Goal: Transaction & Acquisition: Purchase product/service

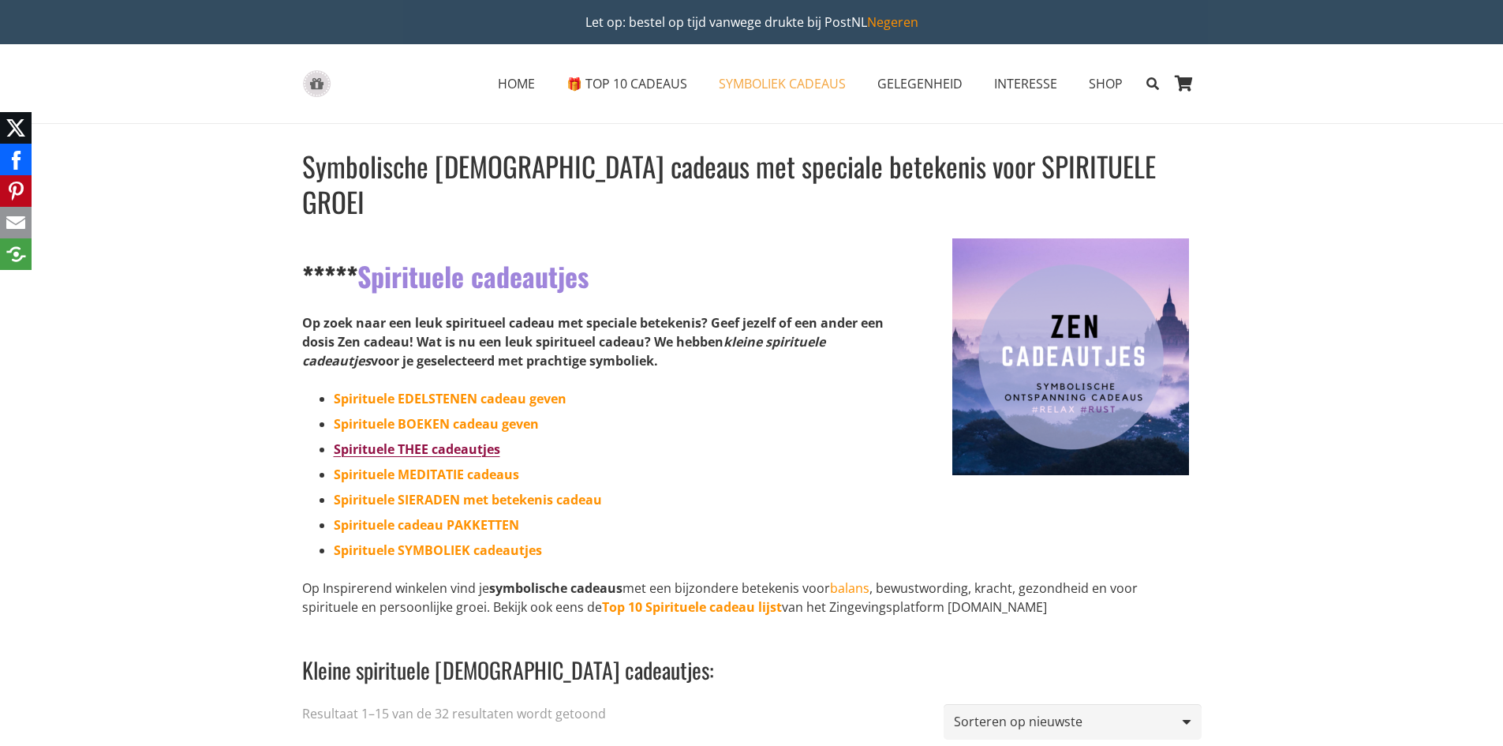
click at [473, 440] on link "Spirituele THEE cadeautjes" at bounding box center [417, 448] width 166 height 17
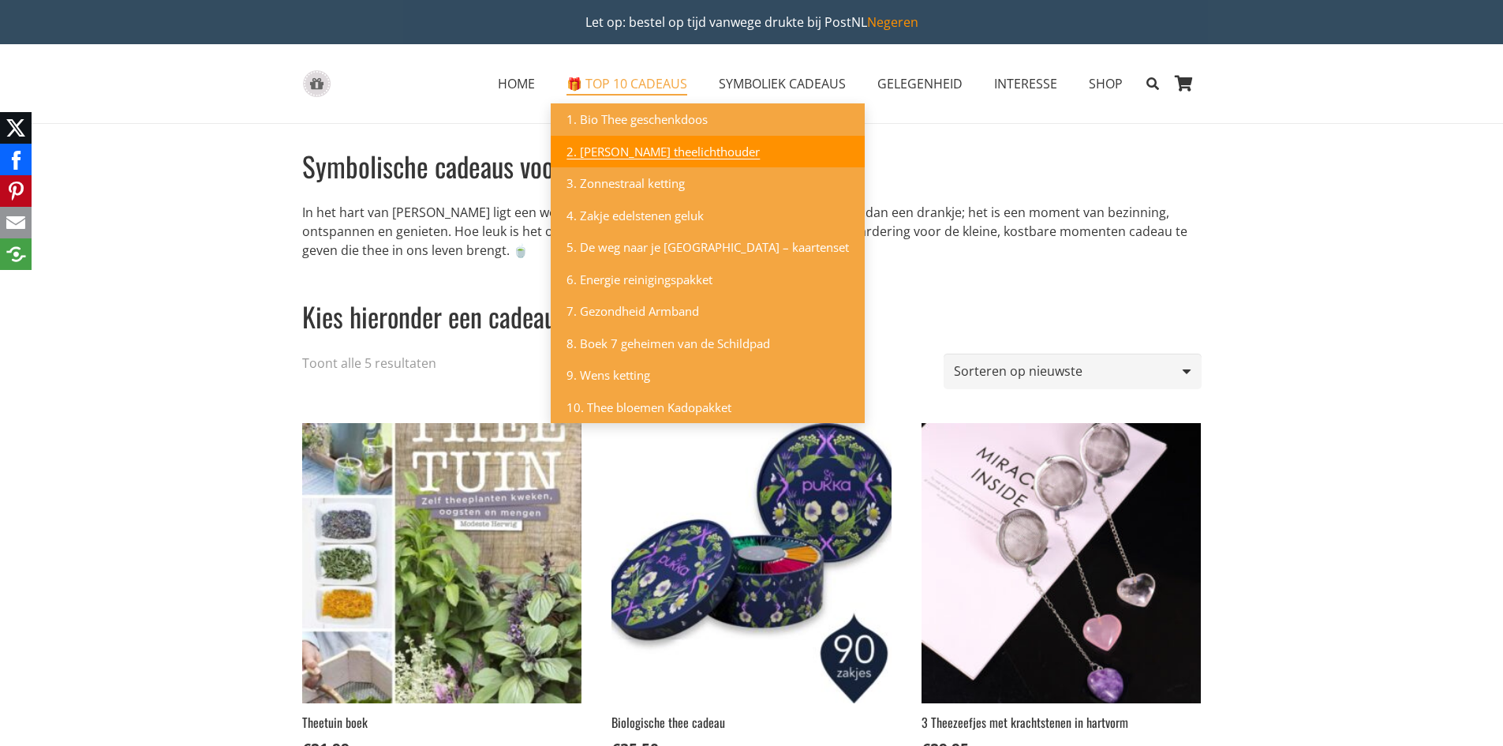
click at [655, 152] on span "2. [PERSON_NAME] theelichthouder" at bounding box center [663, 152] width 193 height 16
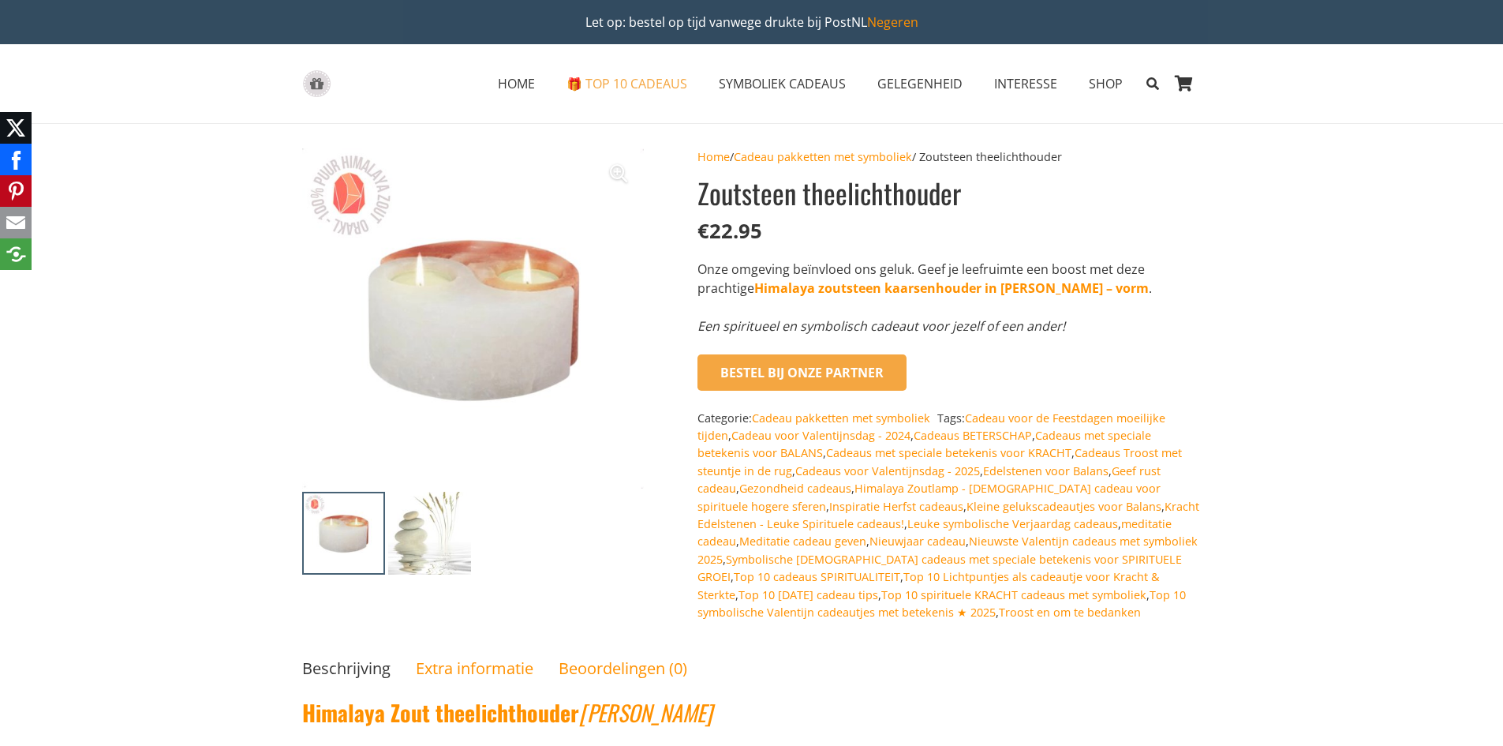
click at [432, 544] on img at bounding box center [429, 533] width 83 height 83
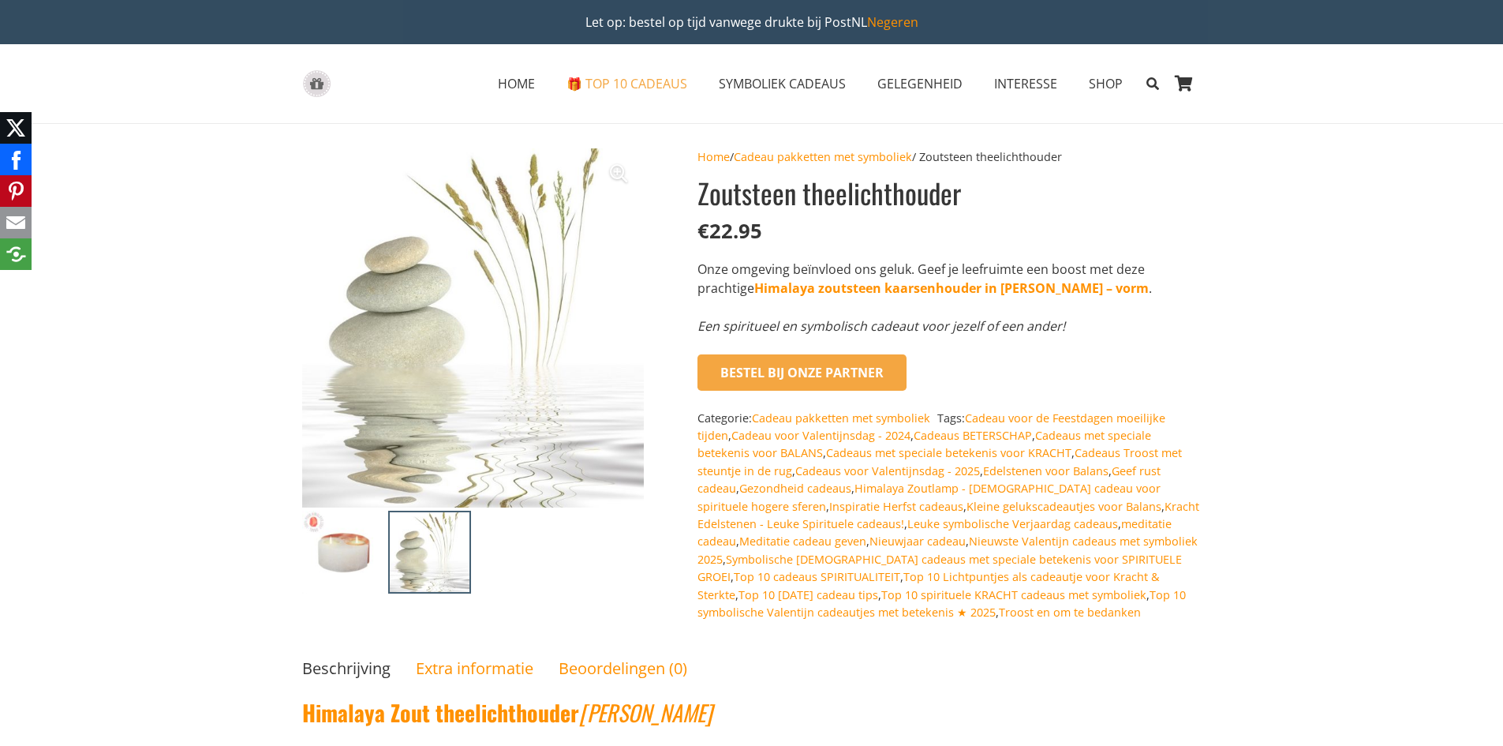
click at [348, 544] on img at bounding box center [343, 551] width 83 height 83
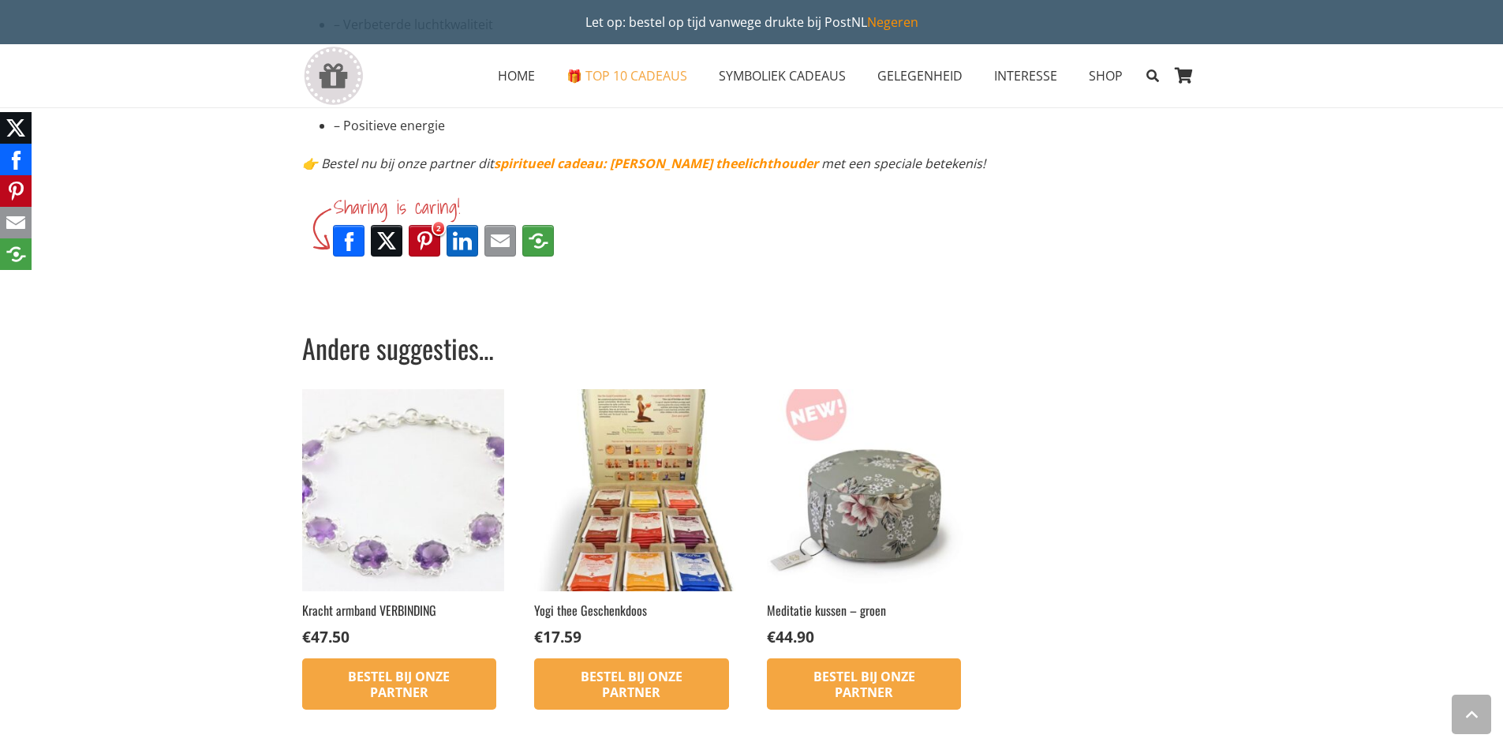
scroll to position [947, 0]
